Goal: Find specific page/section

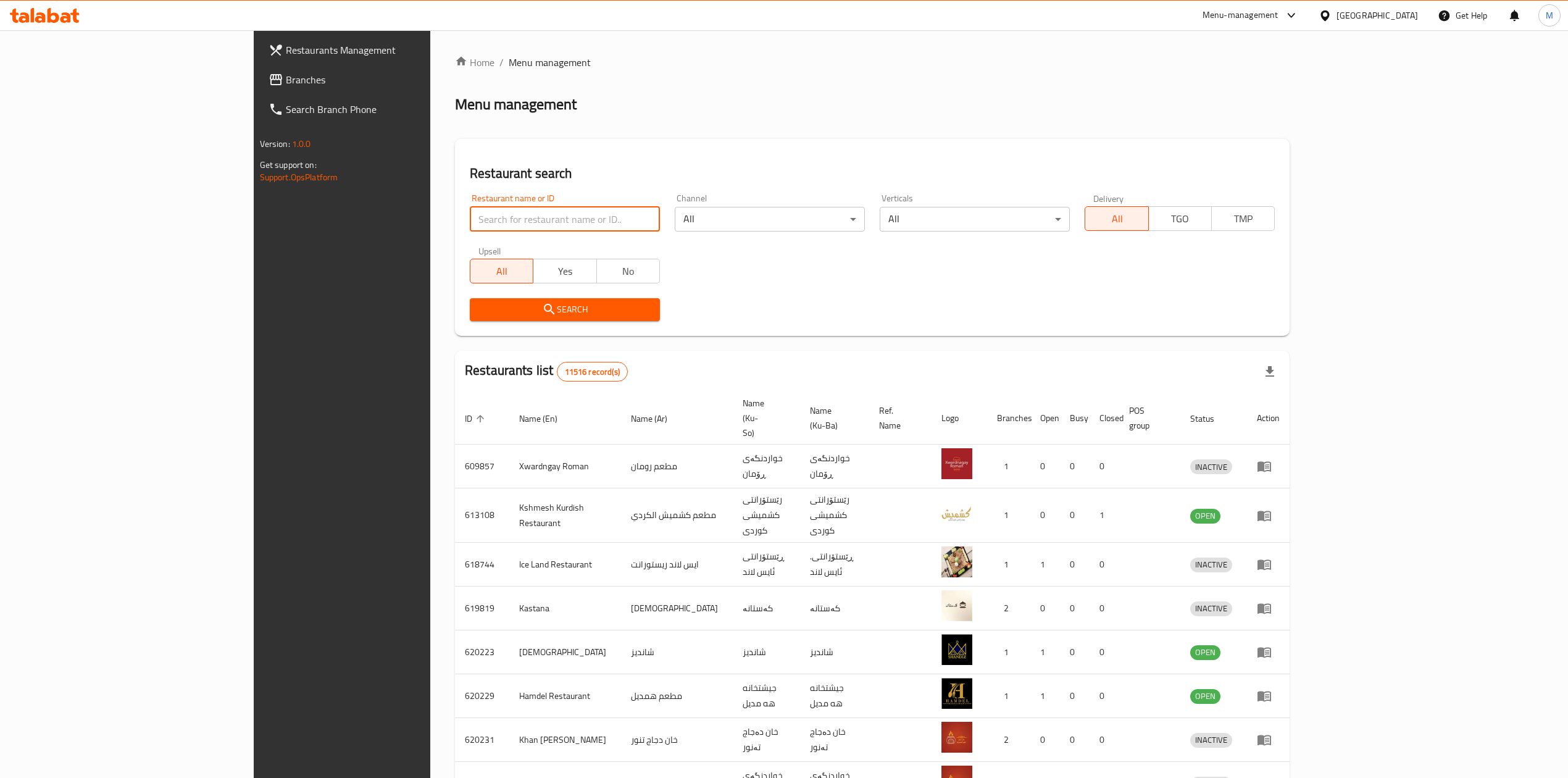
click at [470, 220] on input "search" at bounding box center [564, 219] width 190 height 25
type input "kababxanay sabir"
click button "Search" at bounding box center [564, 310] width 190 height 23
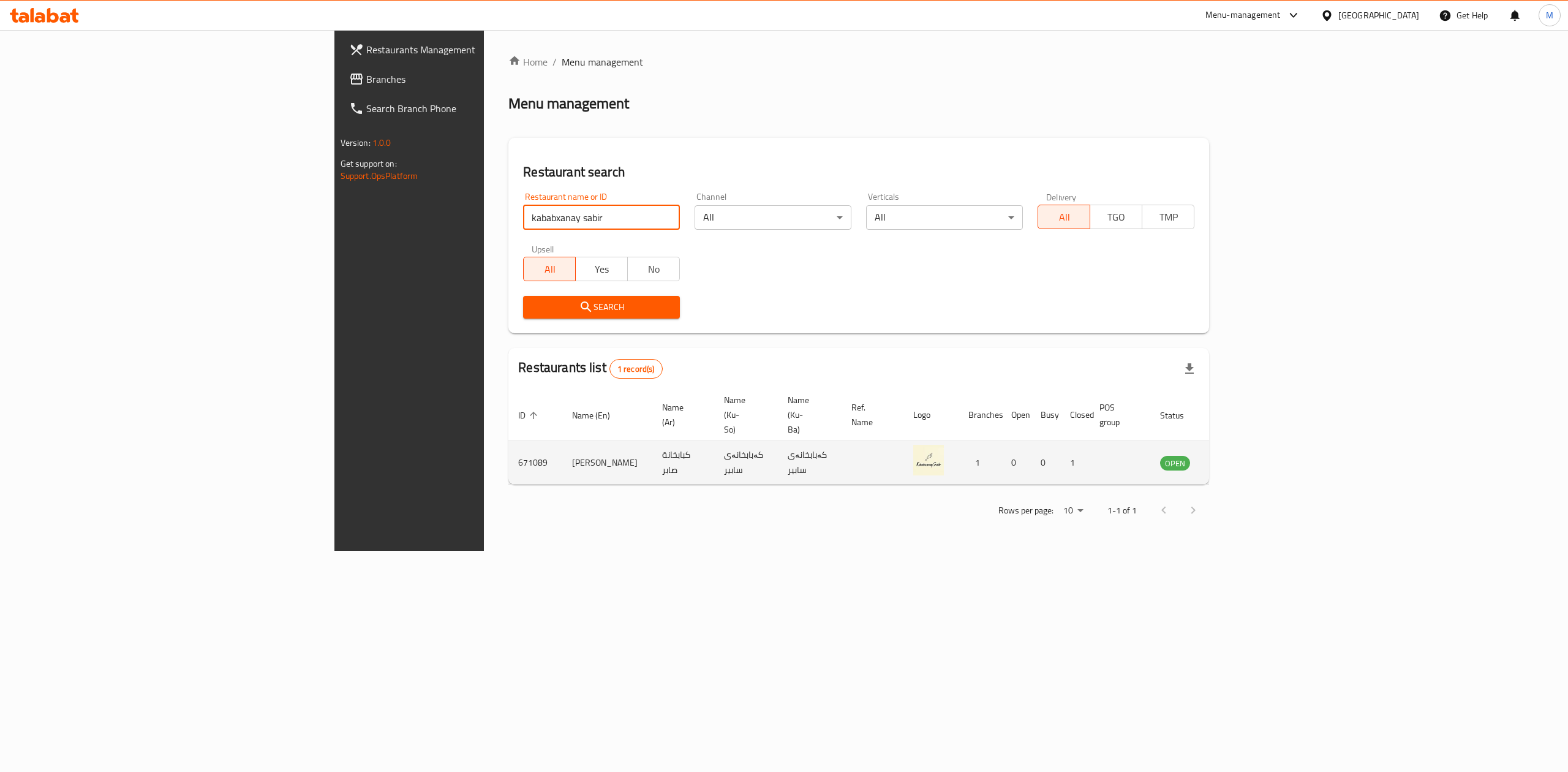
click at [1239, 455] on icon "enhanced table" at bounding box center [1232, 462] width 15 height 15
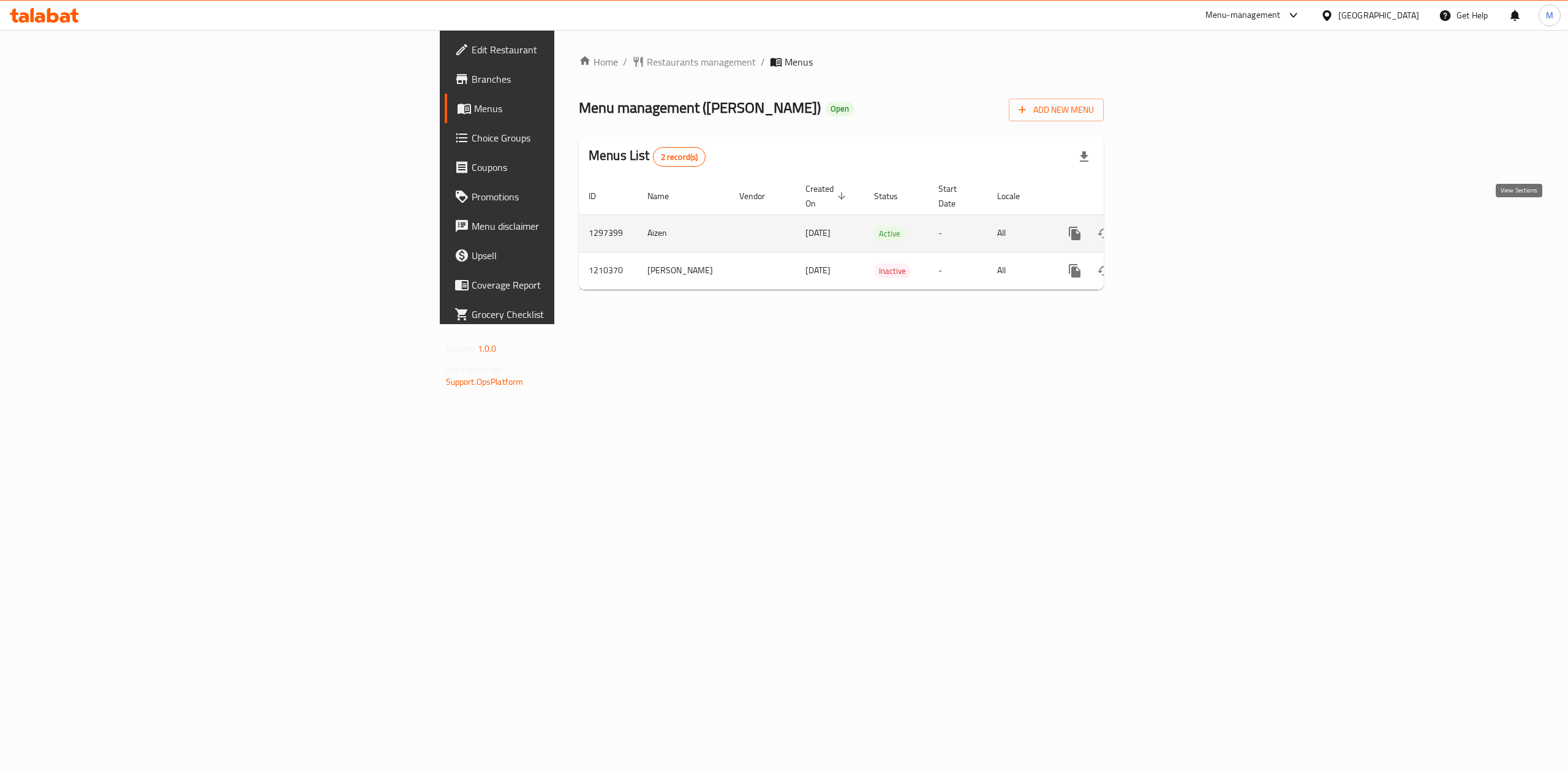
click at [1171, 226] on icon "enhanced table" at bounding box center [1163, 233] width 15 height 15
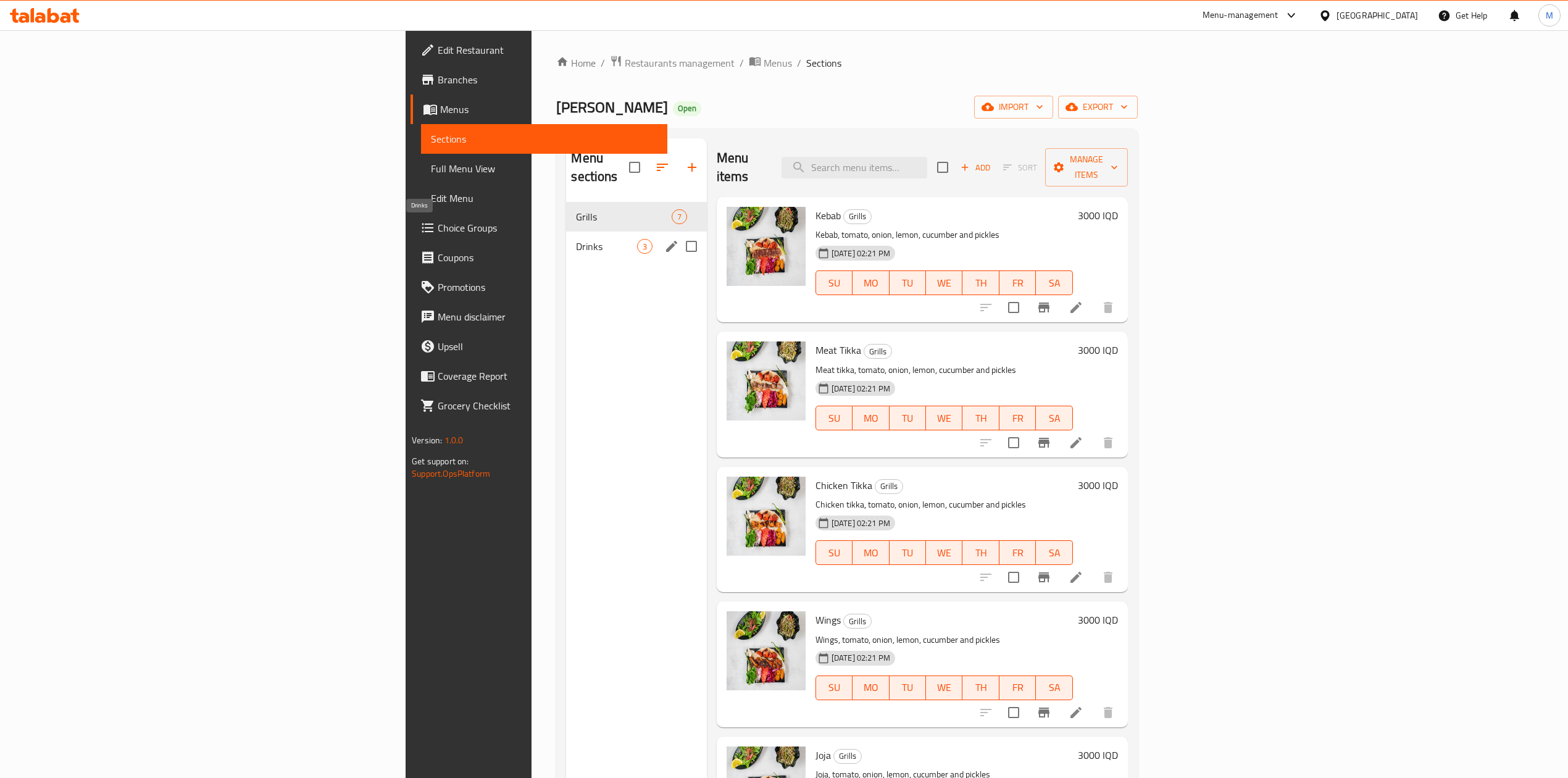
click at [576, 239] on span "Drinks" at bounding box center [606, 247] width 60 height 15
